Goal: Use online tool/utility: Utilize a website feature to perform a specific function

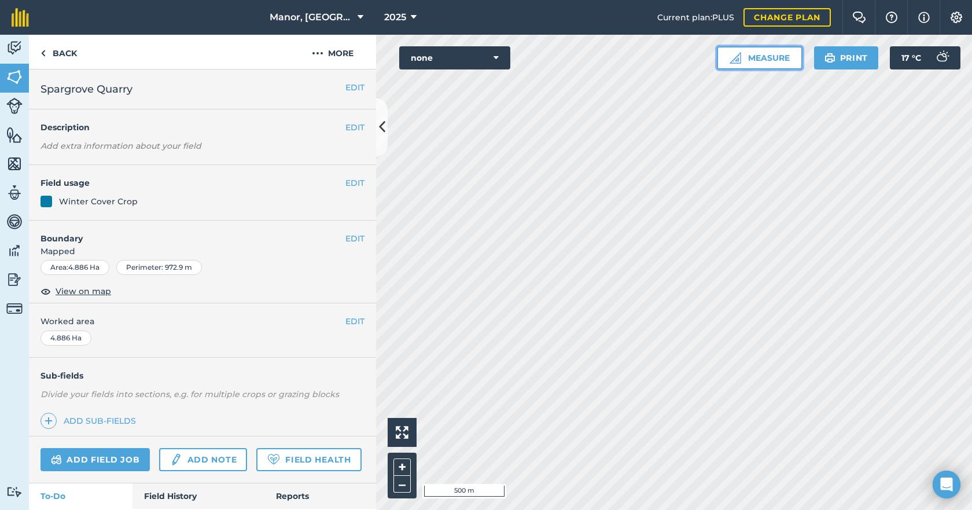
click at [749, 60] on button "Measure" at bounding box center [760, 57] width 86 height 23
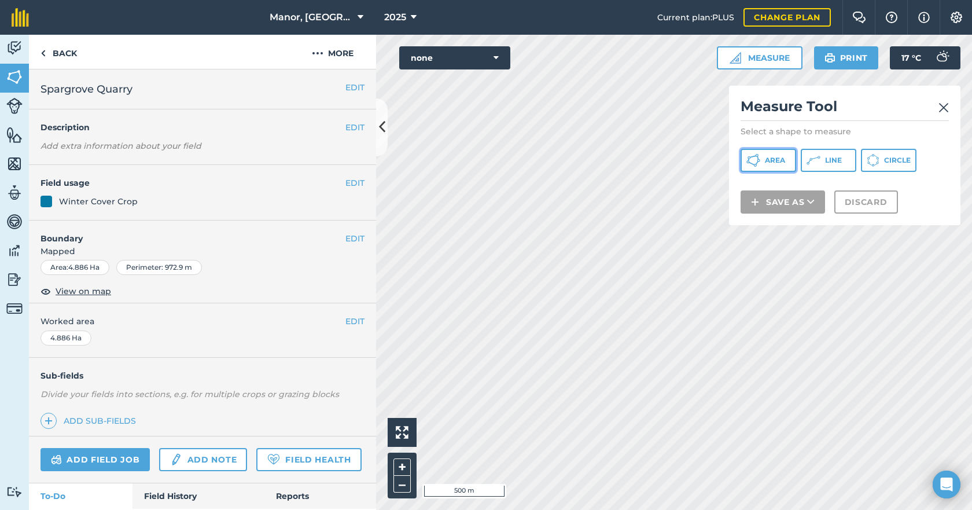
click at [768, 163] on span "Area" at bounding box center [775, 160] width 20 height 9
click at [769, 163] on span "Area" at bounding box center [775, 160] width 20 height 9
click at [750, 212] on div "Click to start drawing i 100 m + – none Measure Measure Tool Select a shape to …" at bounding box center [674, 272] width 596 height 475
